Goal: Task Accomplishment & Management: Manage account settings

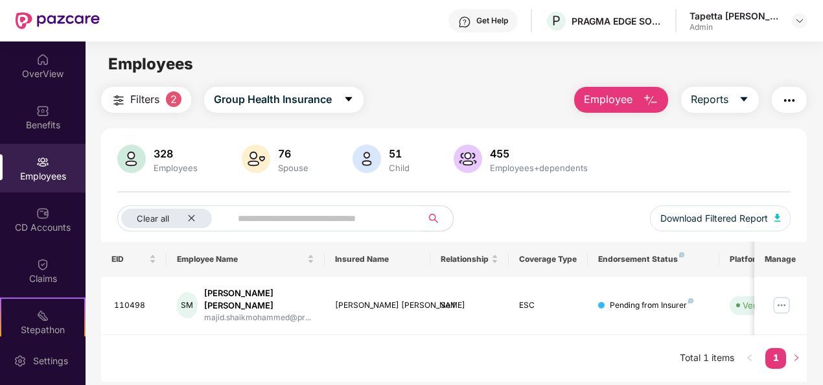
scroll to position [41, 0]
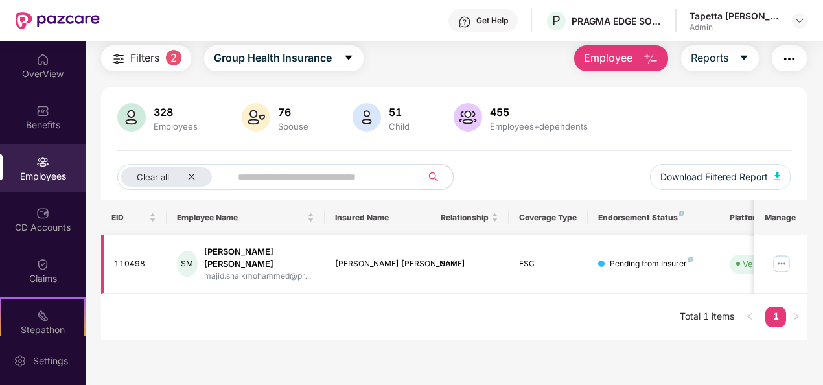
click at [351, 269] on td "[PERSON_NAME] [PERSON_NAME]" at bounding box center [378, 264] width 106 height 58
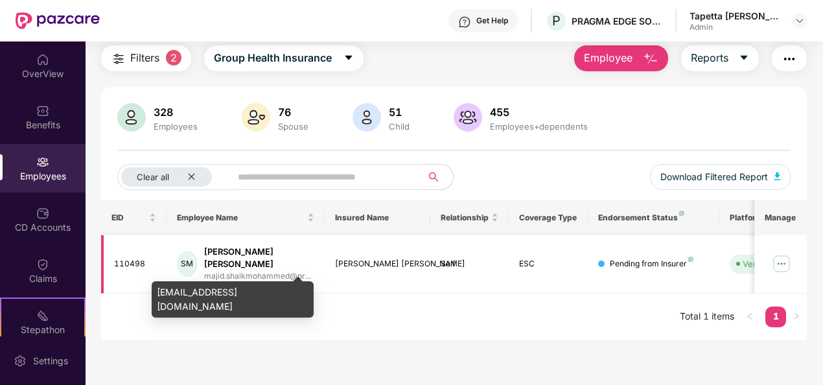
click at [245, 270] on div "majid.shaikmohammed@pr..." at bounding box center [259, 276] width 110 height 12
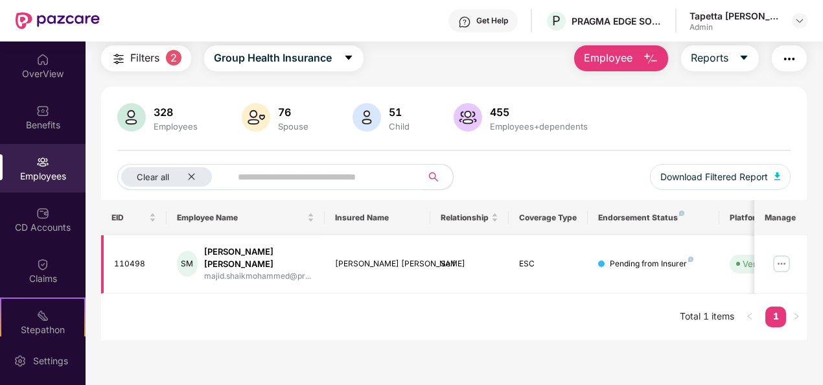
click at [778, 253] on img at bounding box center [781, 263] width 21 height 21
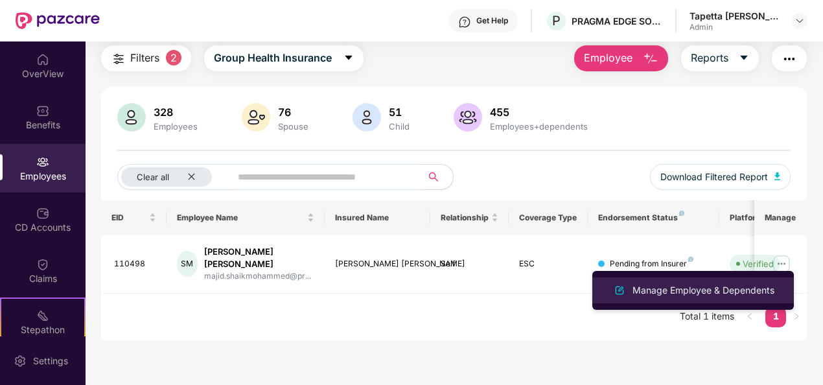
click at [721, 282] on div "Manage Employee & Dependents" at bounding box center [693, 290] width 168 height 16
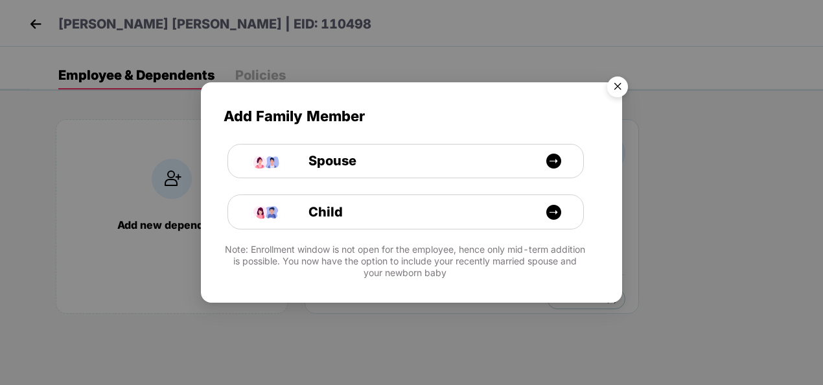
click at [611, 90] on img "Close" at bounding box center [617, 89] width 36 height 36
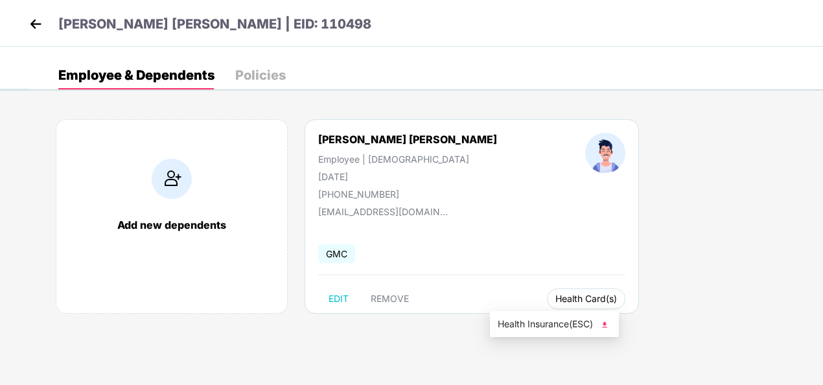
click at [555, 302] on span "Health Card(s)" at bounding box center [586, 298] width 62 height 6
click at [539, 320] on span "Health Insurance(ESC)" at bounding box center [554, 324] width 113 height 14
click at [43, 22] on img at bounding box center [35, 23] width 19 height 19
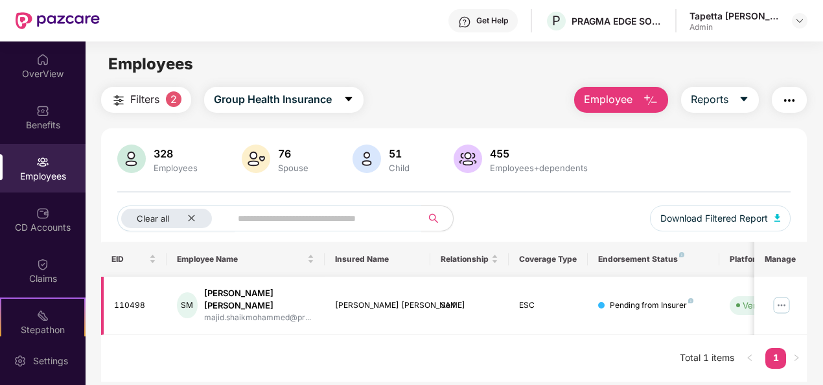
click at [779, 300] on img at bounding box center [781, 305] width 21 height 21
click at [477, 344] on div "EID Employee Name Insured Name Relationship Coverage Type Endorsement Status Pl…" at bounding box center [454, 312] width 706 height 140
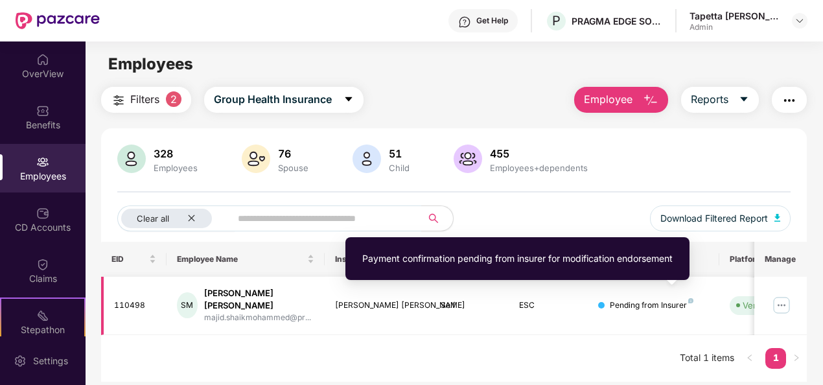
click at [691, 298] on img at bounding box center [690, 300] width 5 height 5
